Goal: Communication & Community: Answer question/provide support

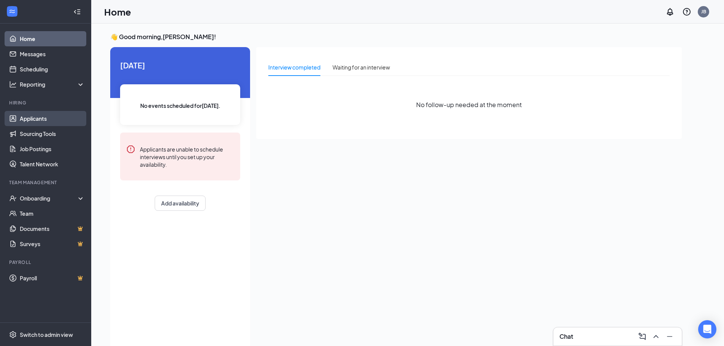
click at [56, 114] on link "Applicants" at bounding box center [52, 118] width 65 height 15
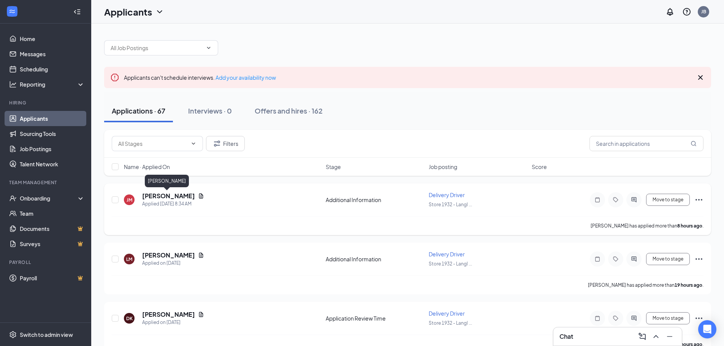
click at [165, 196] on h5 "[PERSON_NAME]" at bounding box center [168, 196] width 53 height 8
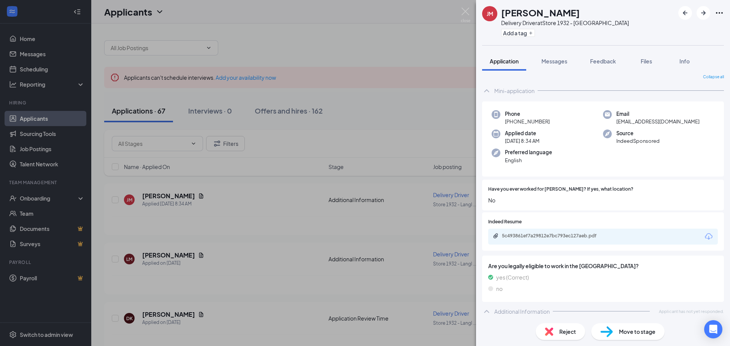
scroll to position [5, 0]
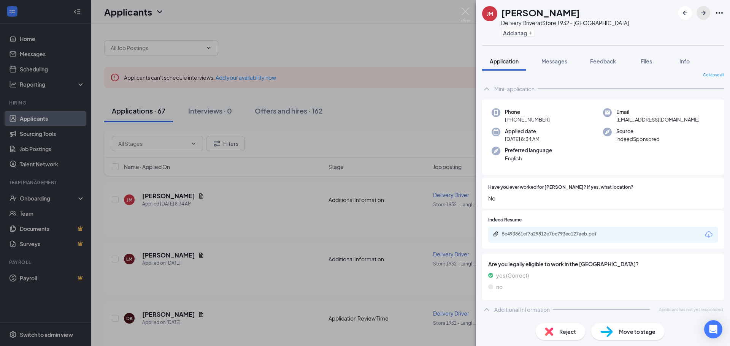
click at [702, 11] on icon "ArrowRight" at bounding box center [703, 12] width 9 height 9
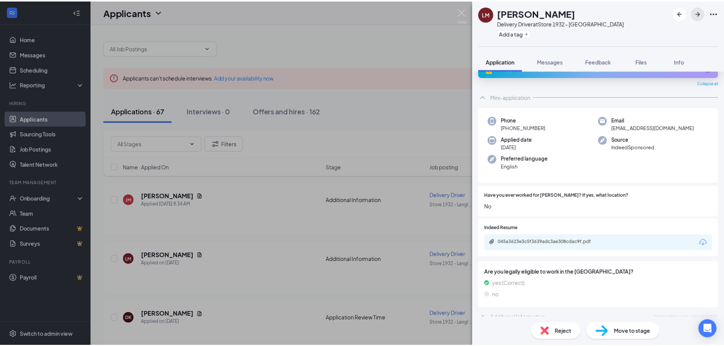
scroll to position [26, 0]
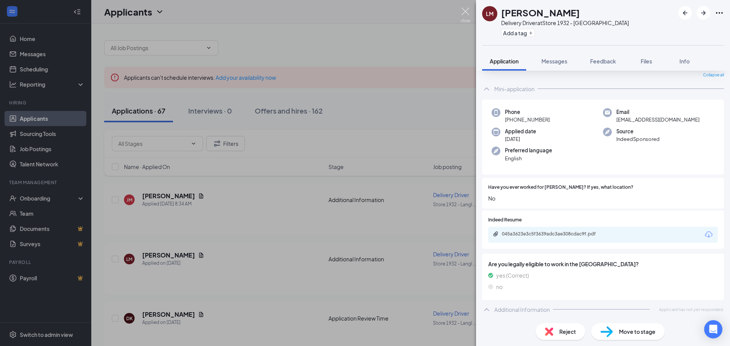
click at [464, 14] on img at bounding box center [466, 15] width 10 height 15
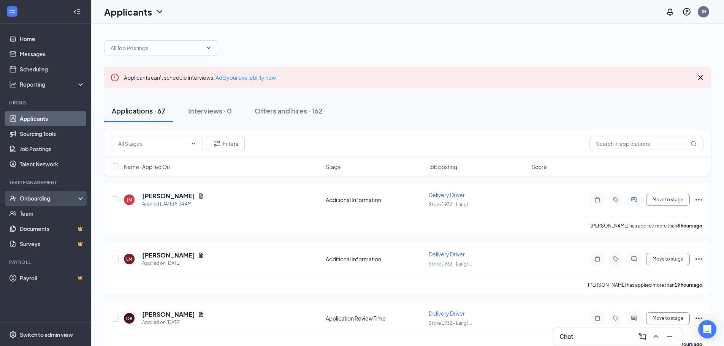
click at [42, 198] on div "Onboarding" at bounding box center [49, 199] width 59 height 8
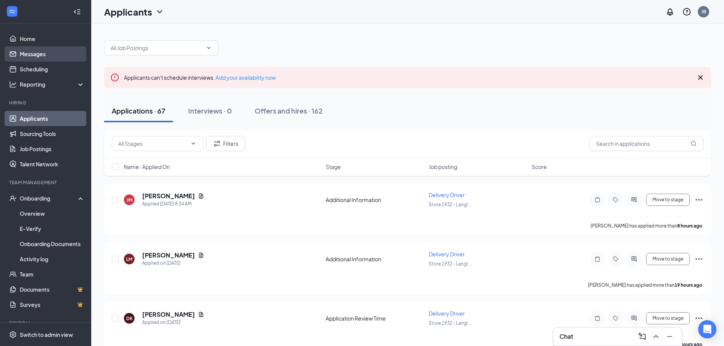
click at [42, 49] on link "Messages" at bounding box center [52, 53] width 65 height 15
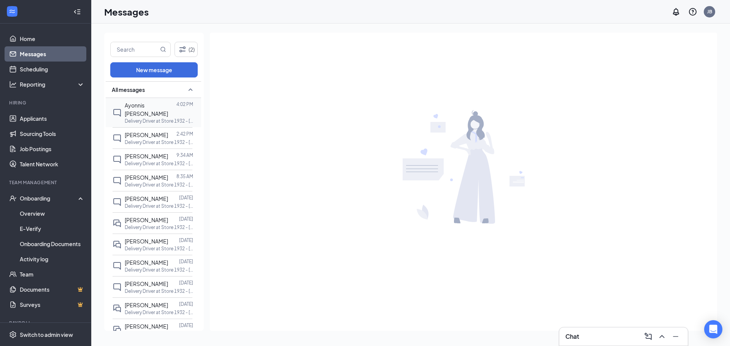
click at [149, 105] on span "Ayonnis [PERSON_NAME]" at bounding box center [146, 109] width 43 height 15
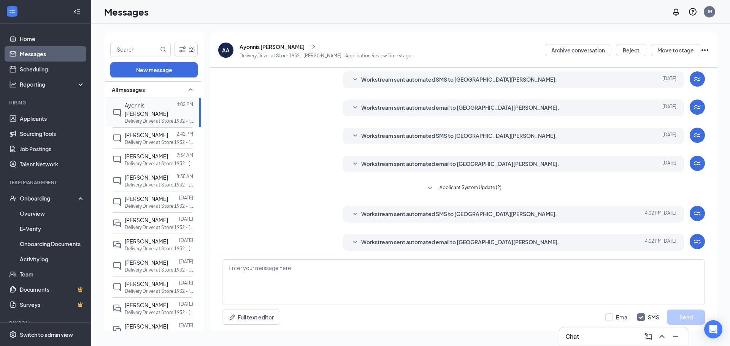
scroll to position [86, 0]
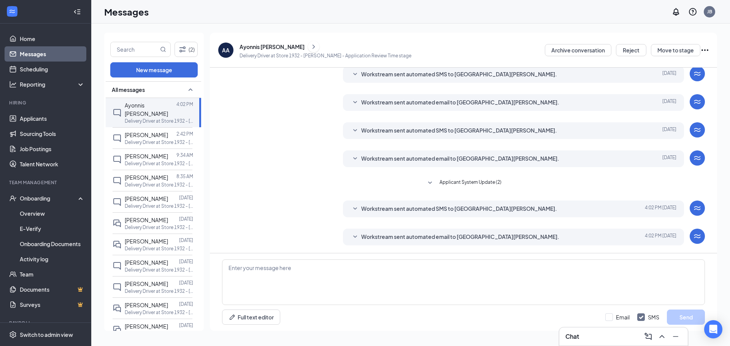
click at [265, 42] on div "Ayonnis [PERSON_NAME]" at bounding box center [326, 46] width 172 height 11
click at [262, 44] on div "Ayonnis [PERSON_NAME]" at bounding box center [272, 47] width 65 height 8
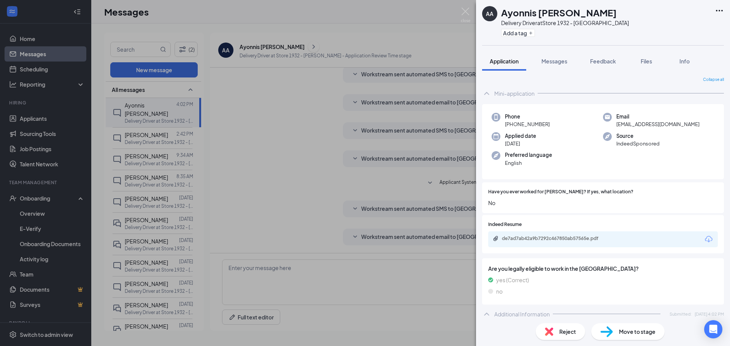
click at [465, 7] on div "AA Ayonnis [PERSON_NAME] Delivery Driver at Store 1932 - [PERSON_NAME] Add a ta…" at bounding box center [365, 173] width 730 height 346
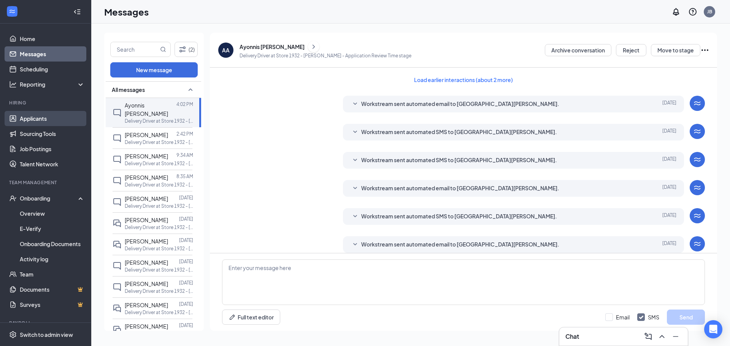
click at [48, 119] on link "Applicants" at bounding box center [52, 118] width 65 height 15
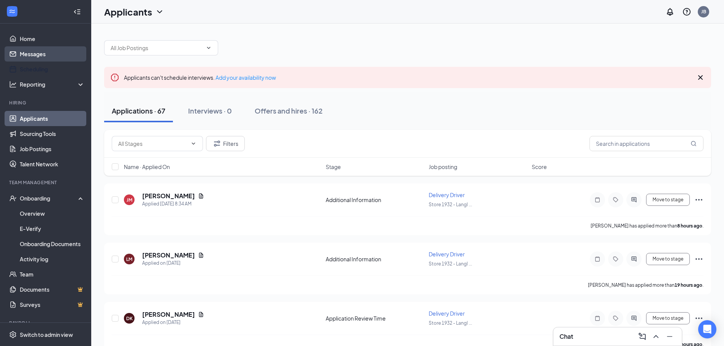
click at [32, 60] on link "Messages" at bounding box center [52, 53] width 65 height 15
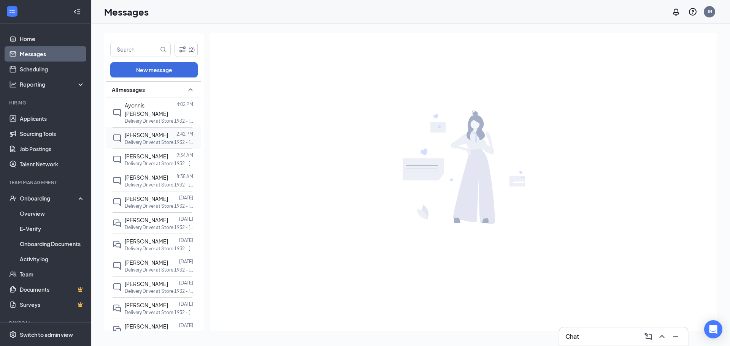
click at [168, 131] on div at bounding box center [172, 135] width 8 height 8
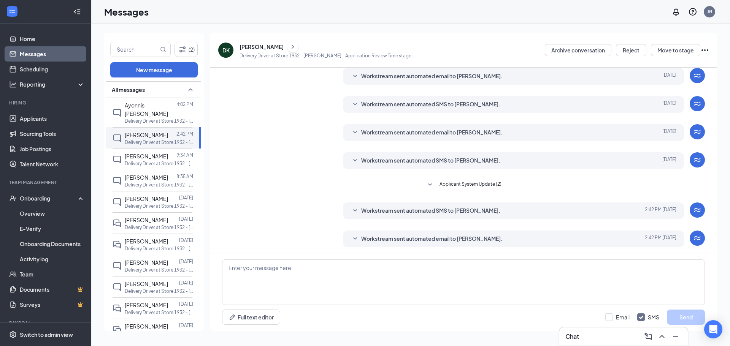
scroll to position [27, 0]
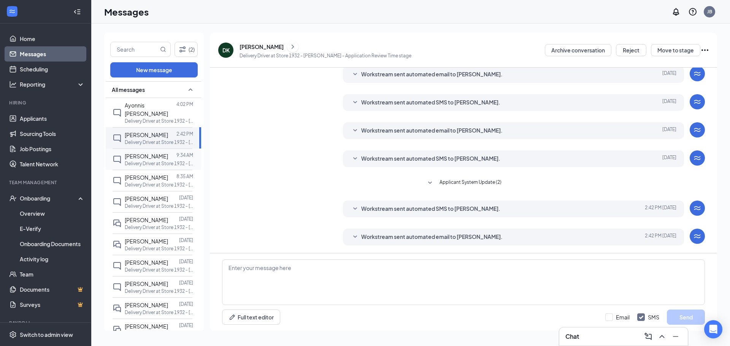
click at [149, 153] on span "[PERSON_NAME]" at bounding box center [146, 156] width 43 height 7
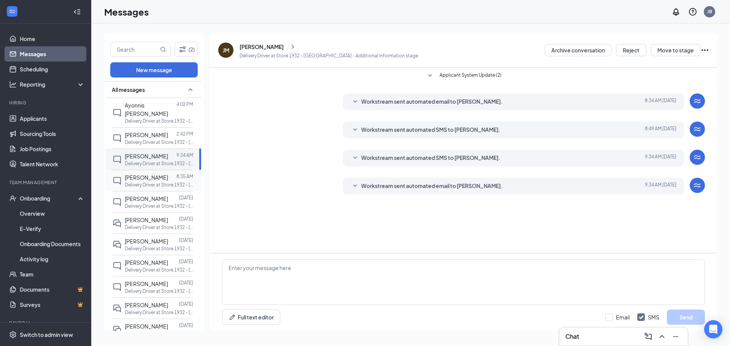
click at [149, 174] on span "[PERSON_NAME]" at bounding box center [146, 177] width 43 height 7
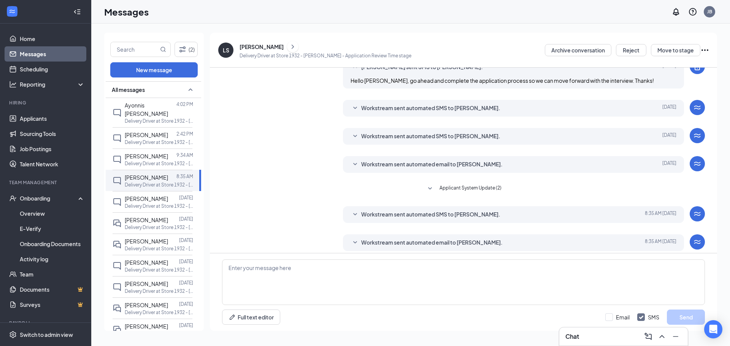
scroll to position [93, 0]
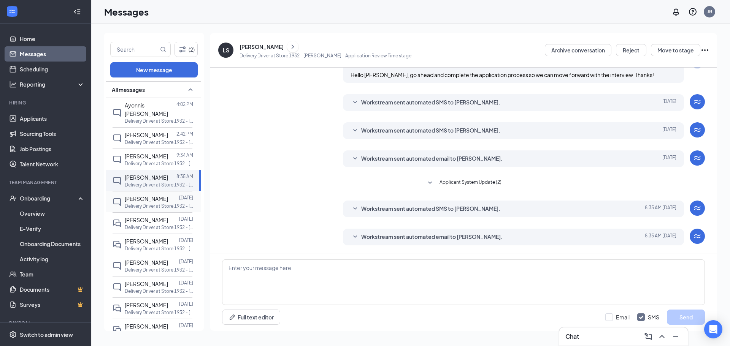
click at [150, 195] on span "[PERSON_NAME]" at bounding box center [146, 198] width 43 height 7
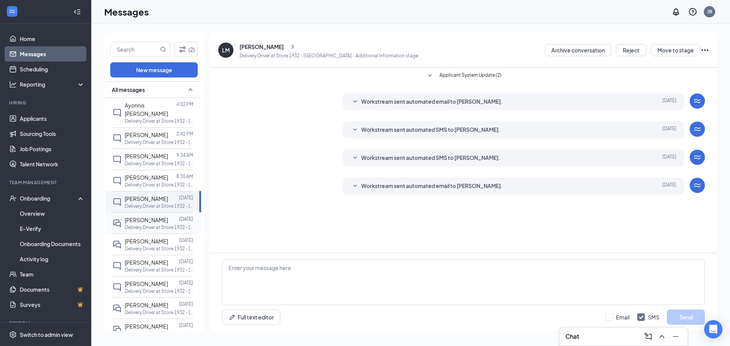
click at [141, 217] on span "[PERSON_NAME]" at bounding box center [146, 220] width 43 height 7
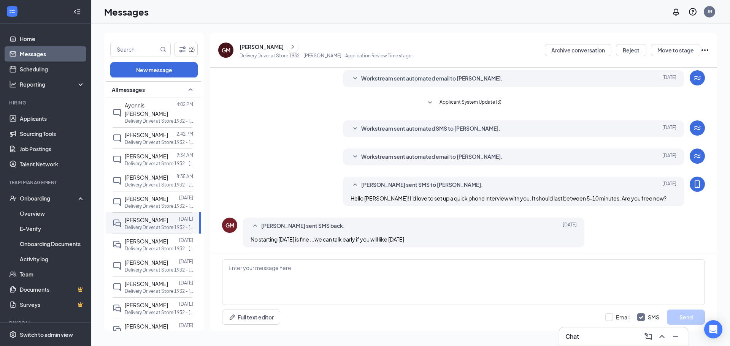
scroll to position [25, 0]
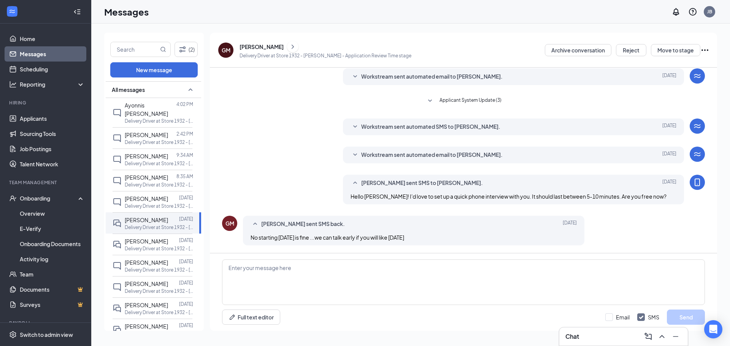
click at [257, 46] on div "[PERSON_NAME]" at bounding box center [262, 47] width 44 height 8
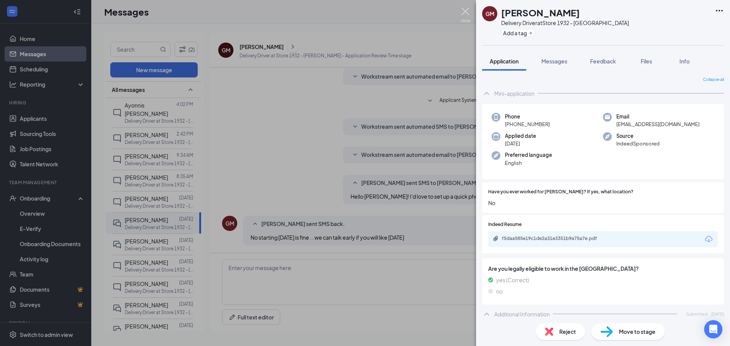
click at [462, 13] on img at bounding box center [466, 15] width 10 height 15
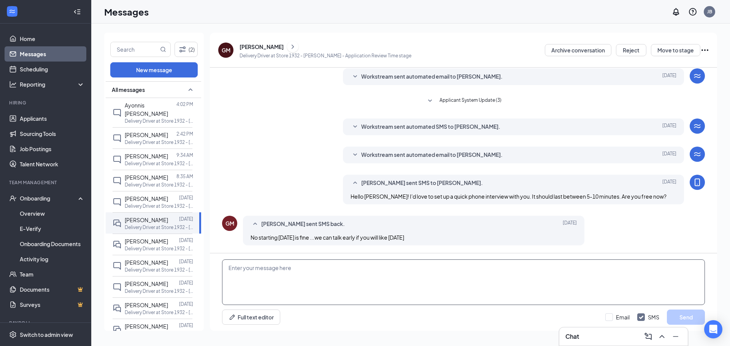
click at [319, 270] on textarea at bounding box center [463, 283] width 483 height 46
type textarea "Hello are you available for a call soon? Also I reached on through text message…"
click at [680, 322] on button "Send" at bounding box center [686, 317] width 38 height 15
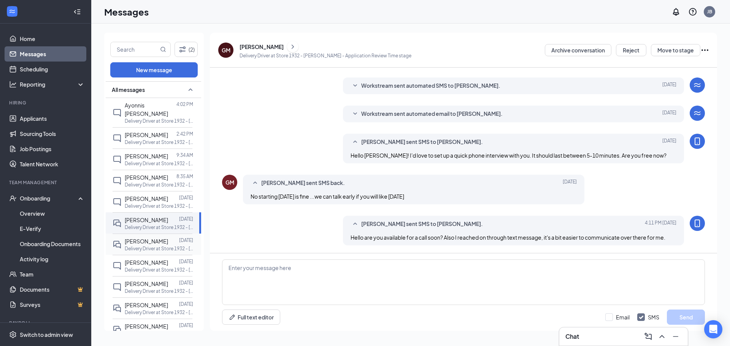
click at [149, 238] on span "[PERSON_NAME]" at bounding box center [146, 241] width 43 height 7
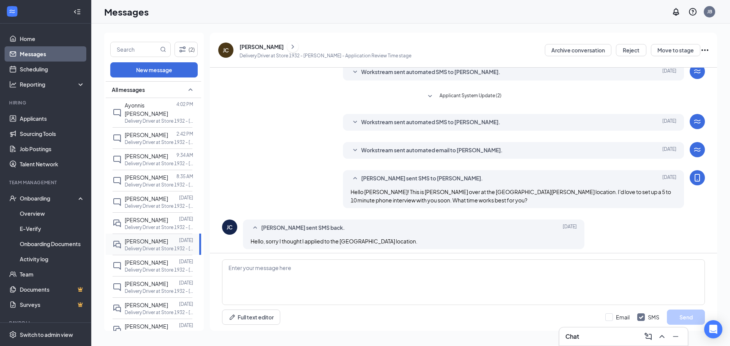
scroll to position [84, 0]
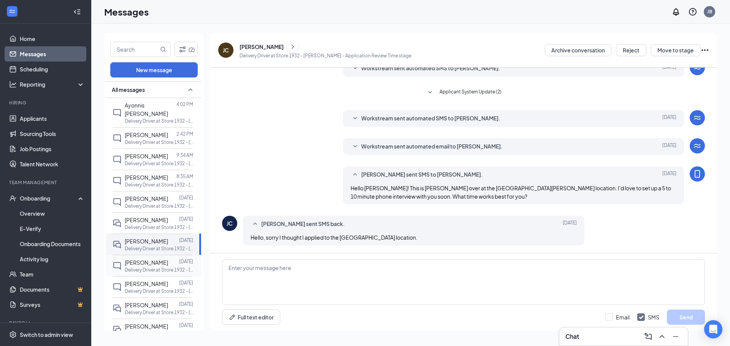
click at [154, 259] on div "[PERSON_NAME]" at bounding box center [146, 263] width 43 height 8
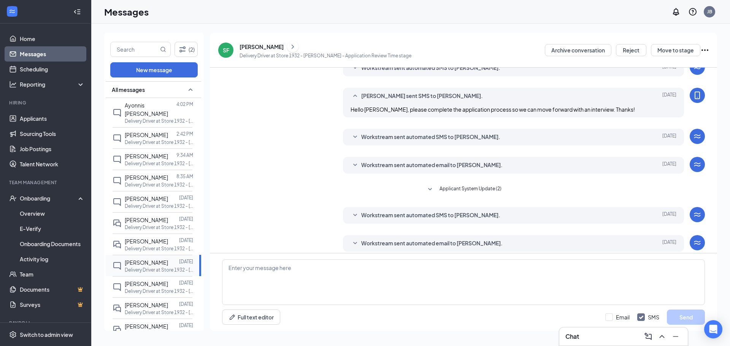
scroll to position [93, 0]
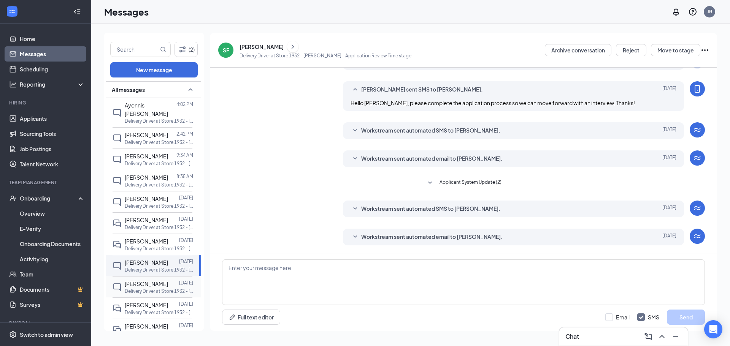
click at [154, 281] on span "[PERSON_NAME]" at bounding box center [146, 284] width 43 height 7
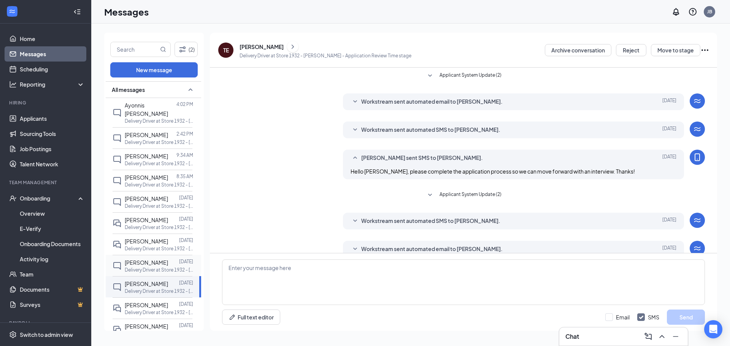
scroll to position [12, 0]
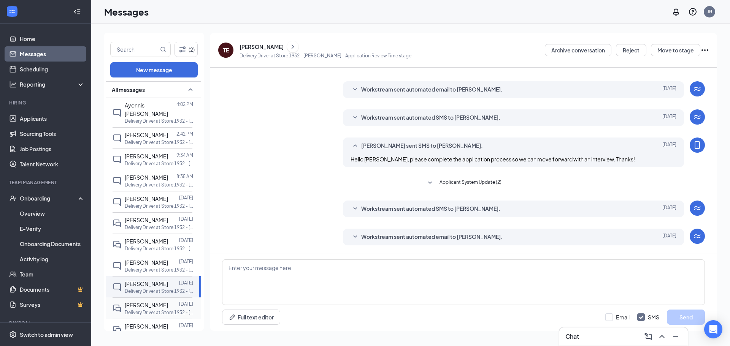
click at [159, 302] on span "[PERSON_NAME]" at bounding box center [146, 305] width 43 height 7
